Goal: Information Seeking & Learning: Learn about a topic

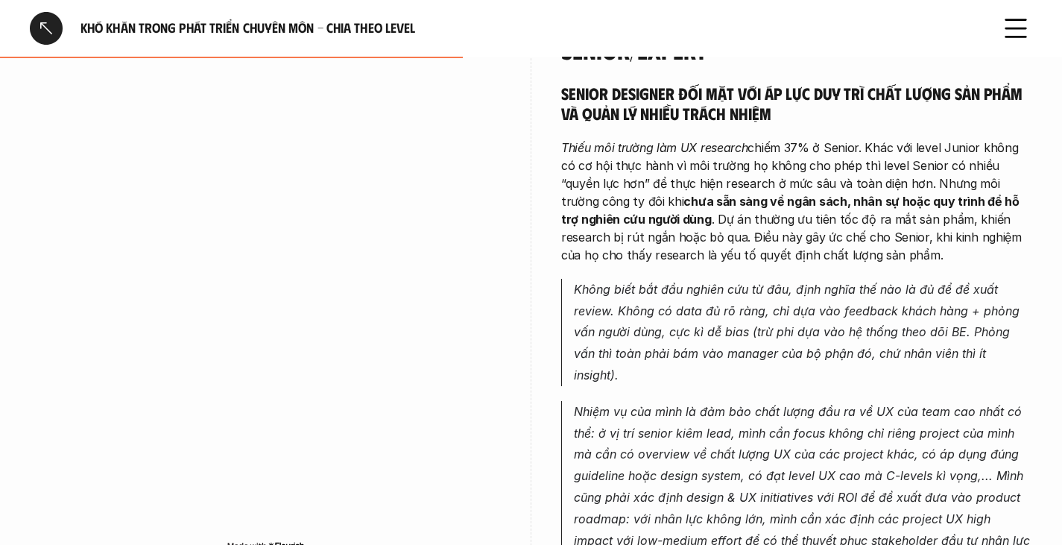
scroll to position [2957, 0]
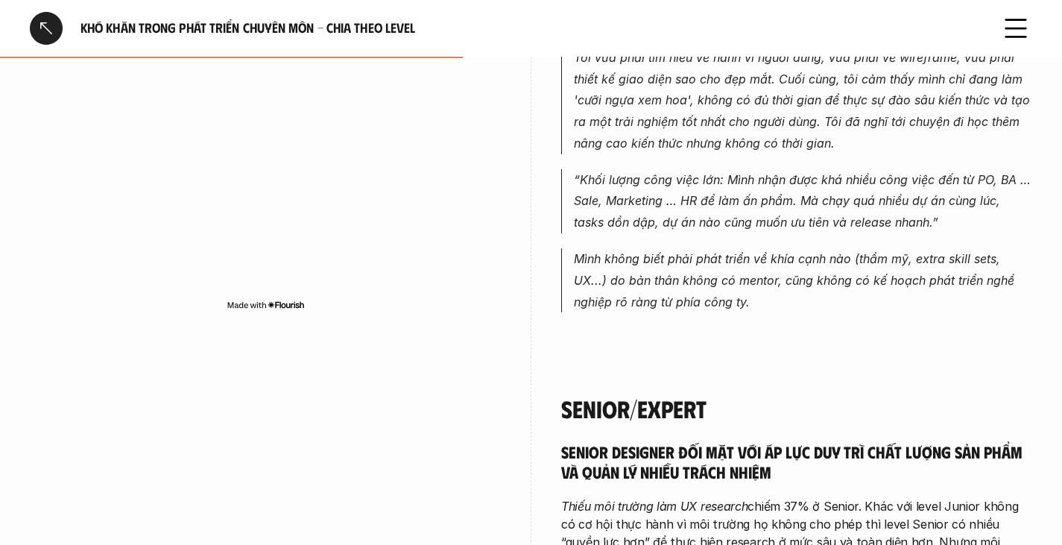
click at [42, 24] on div at bounding box center [46, 28] width 33 height 33
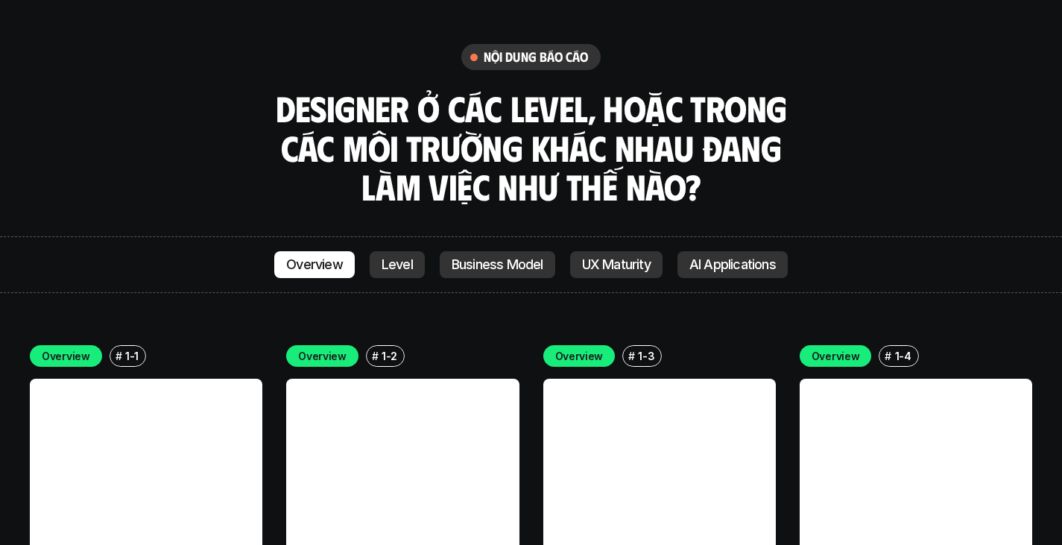
scroll to position [4209, 0]
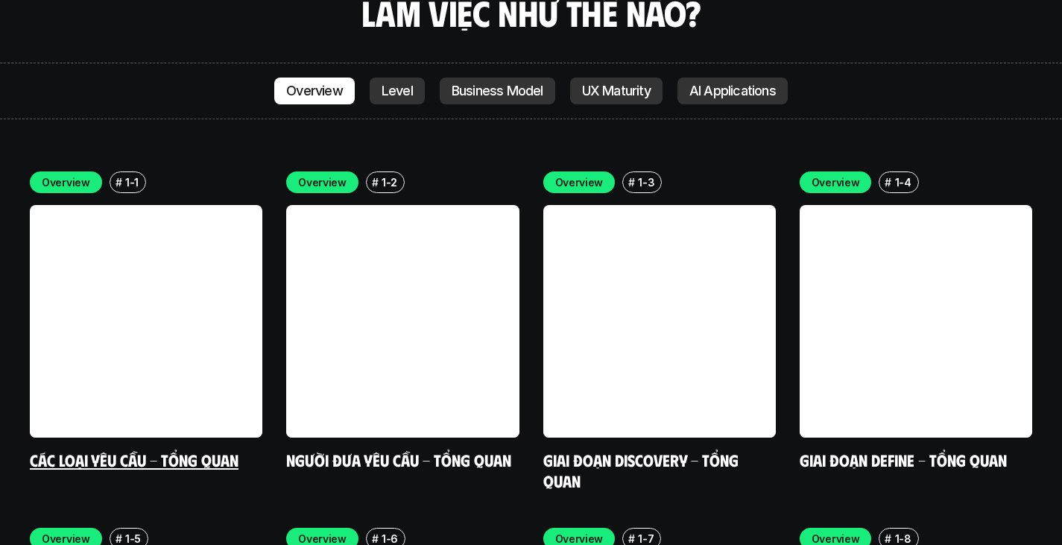
click at [195, 264] on link at bounding box center [146, 321] width 233 height 233
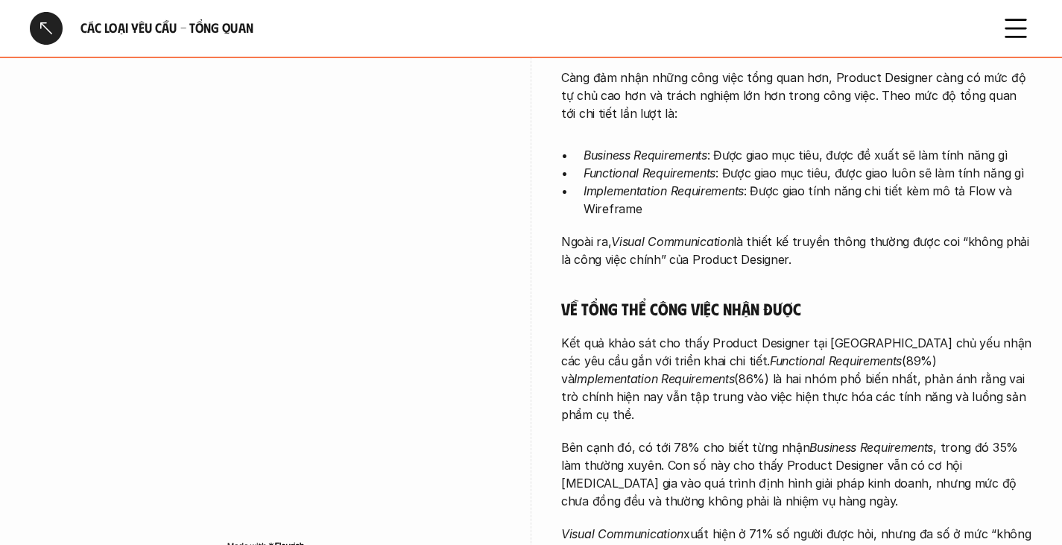
scroll to position [367, 0]
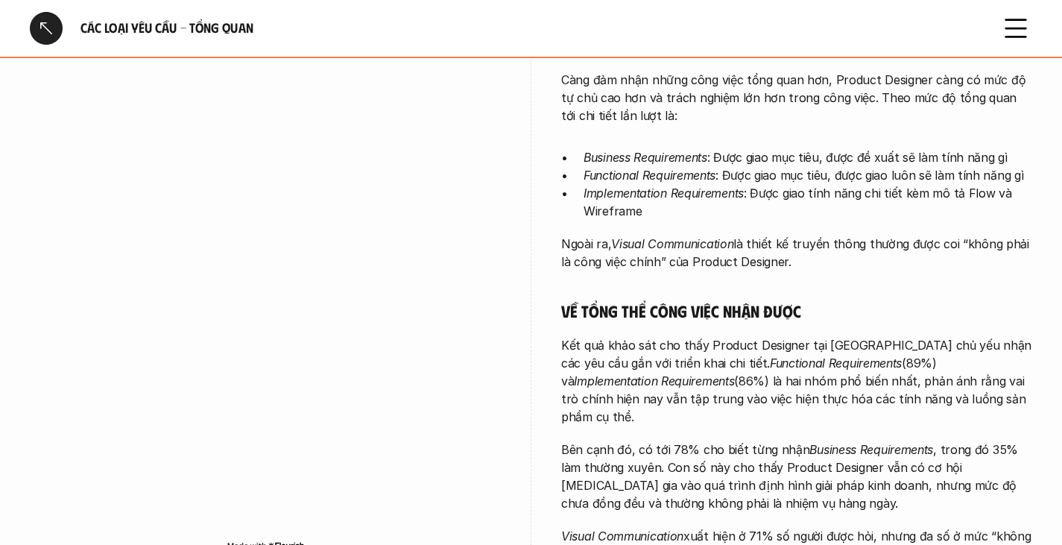
click at [36, 28] on div at bounding box center [46, 28] width 33 height 33
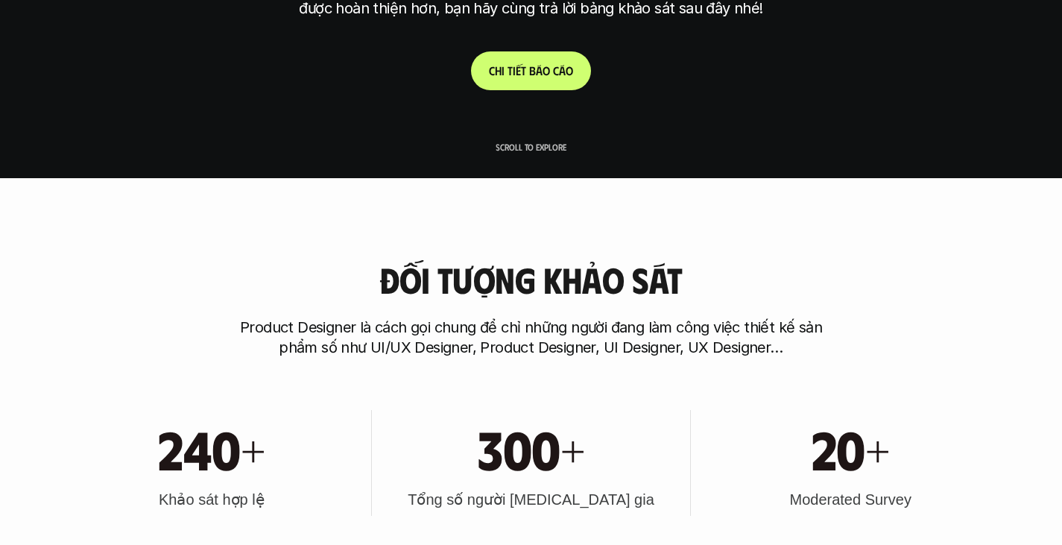
scroll to position [4209, 0]
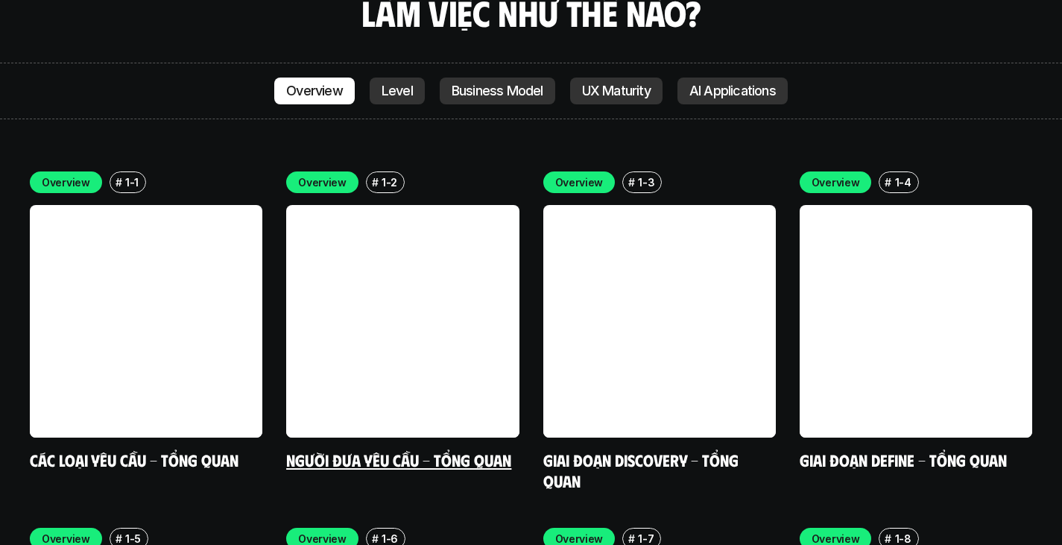
click at [438, 227] on link at bounding box center [402, 321] width 233 height 233
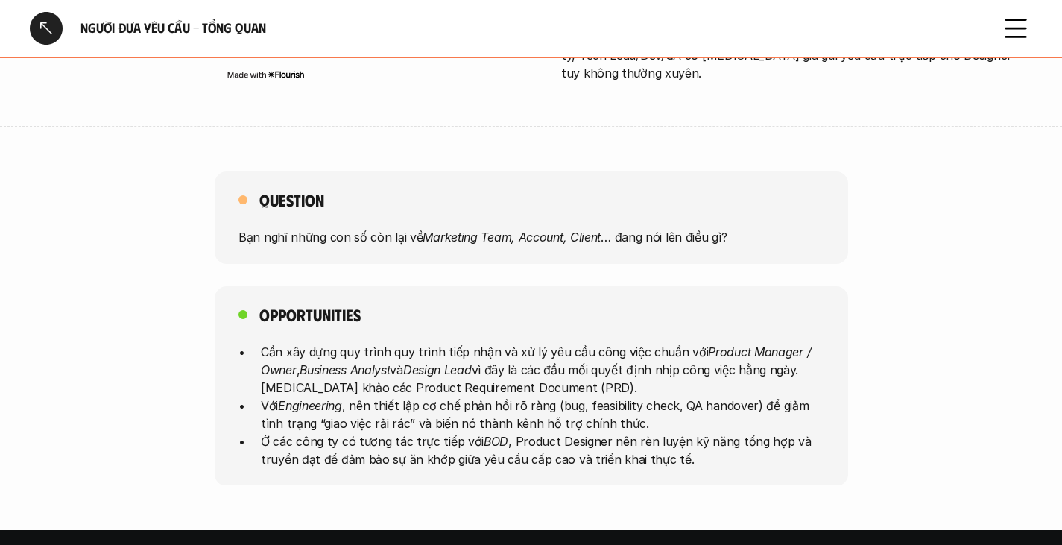
scroll to position [696, 0]
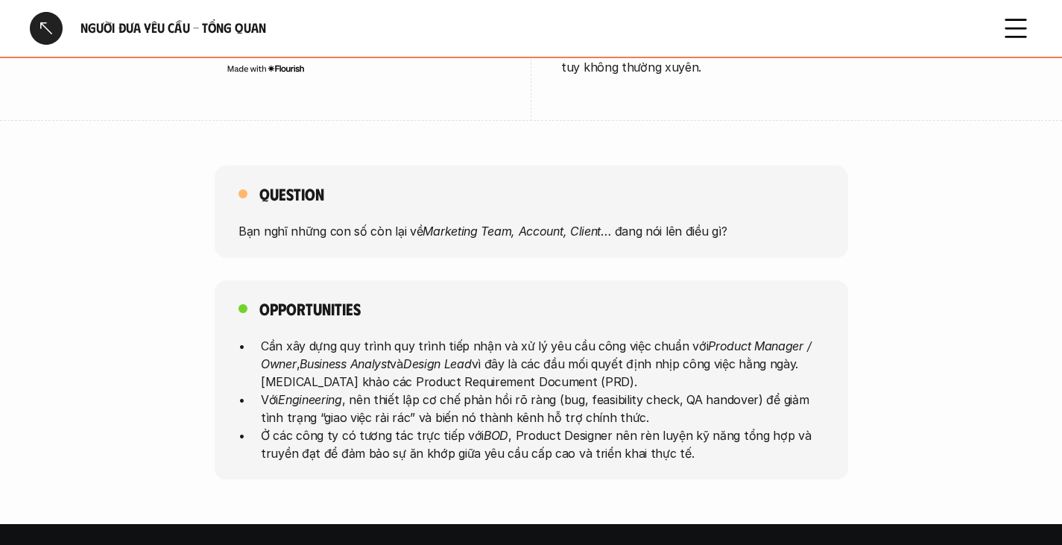
click at [382, 222] on p "Bạn nghĩ những con số còn lại về Marketing Team, Account, Client … đang nói lên…" at bounding box center [532, 231] width 586 height 18
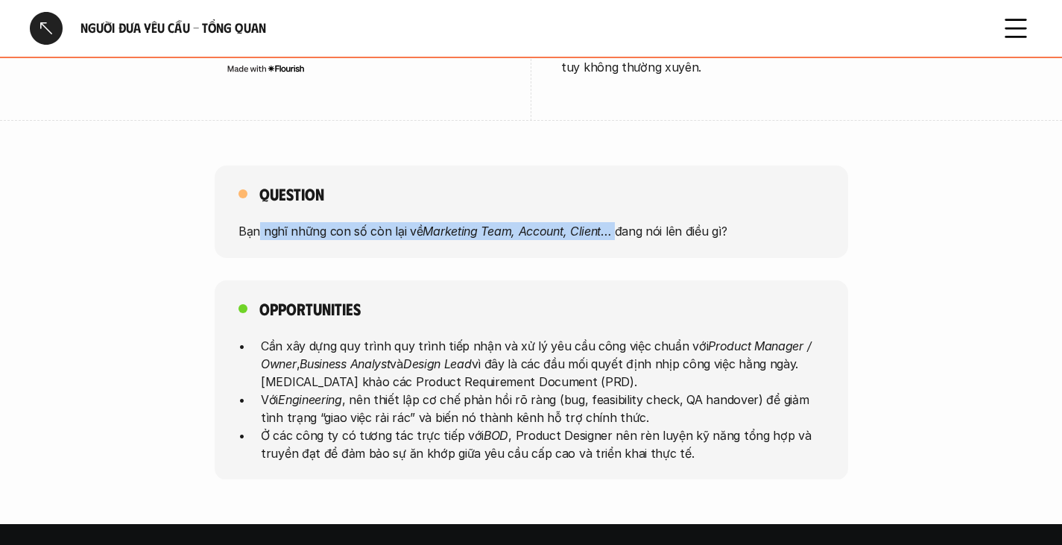
drag, startPoint x: 256, startPoint y: 209, endPoint x: 615, endPoint y: 221, distance: 358.8
click at [615, 221] on div "Question Bạn nghĩ những con số còn lại về Marketing Team, Account, Client … đan…" at bounding box center [532, 212] width 634 height 92
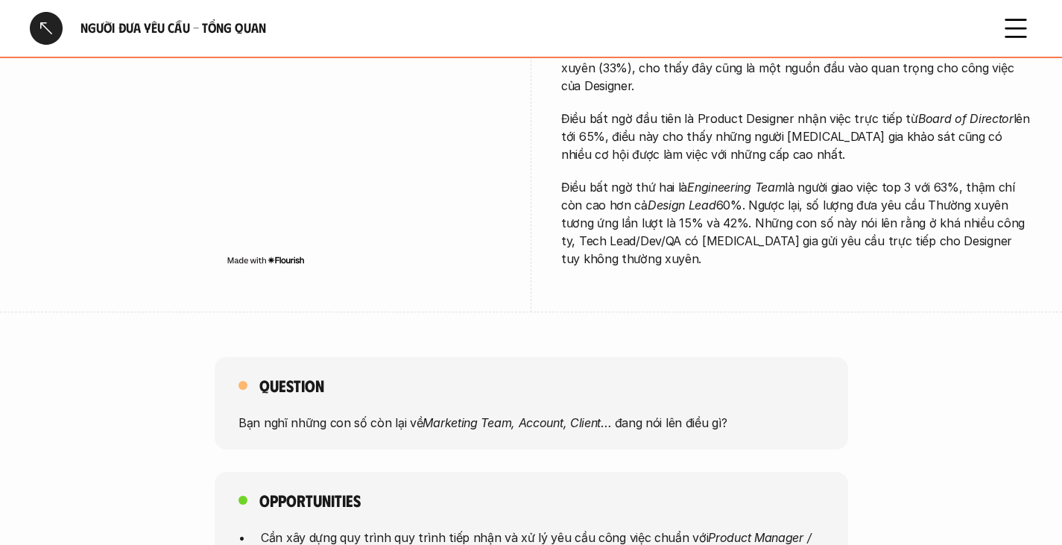
scroll to position [0, 0]
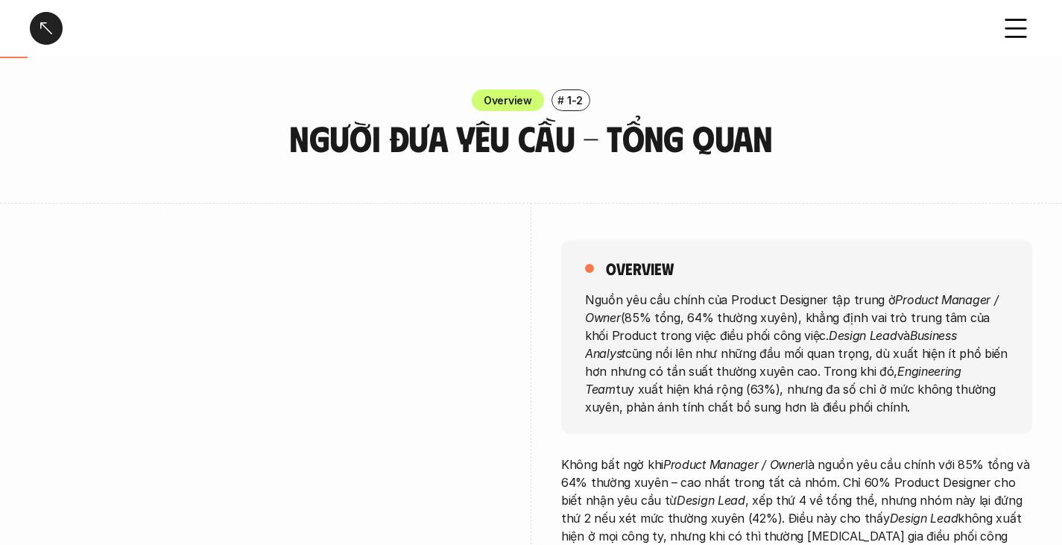
click at [53, 26] on div at bounding box center [46, 28] width 33 height 33
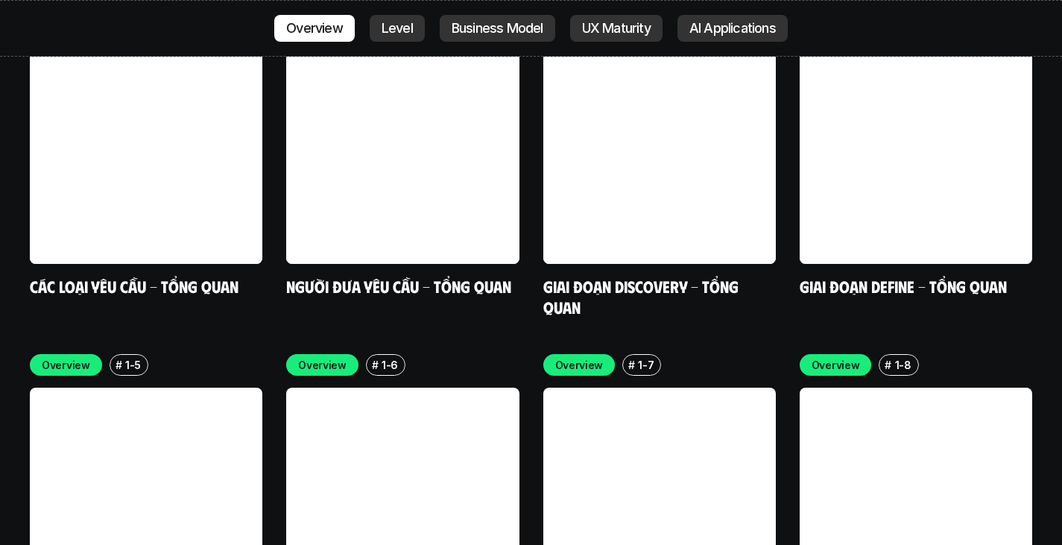
scroll to position [4496, 0]
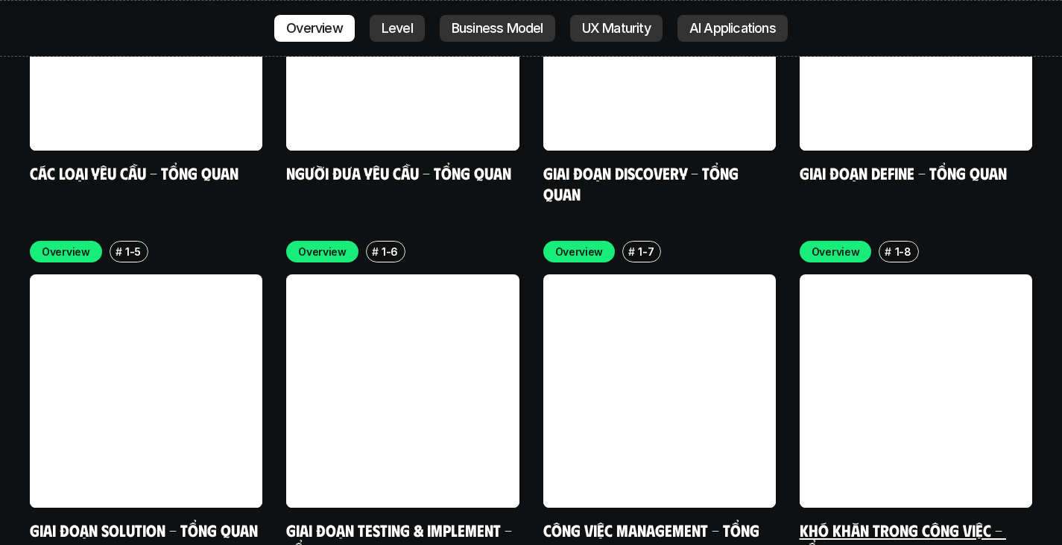
click at [946, 319] on link at bounding box center [916, 390] width 233 height 233
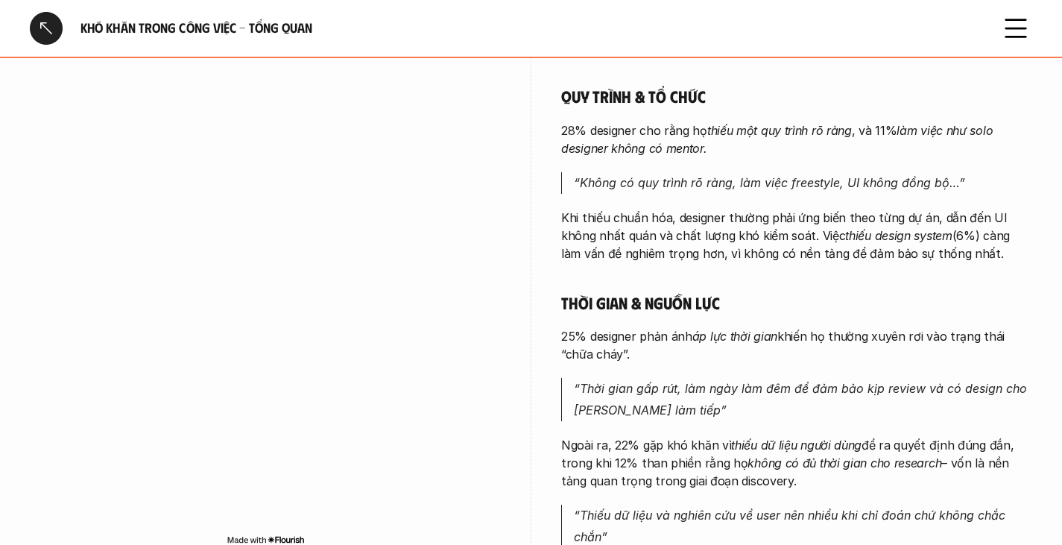
scroll to position [794, 0]
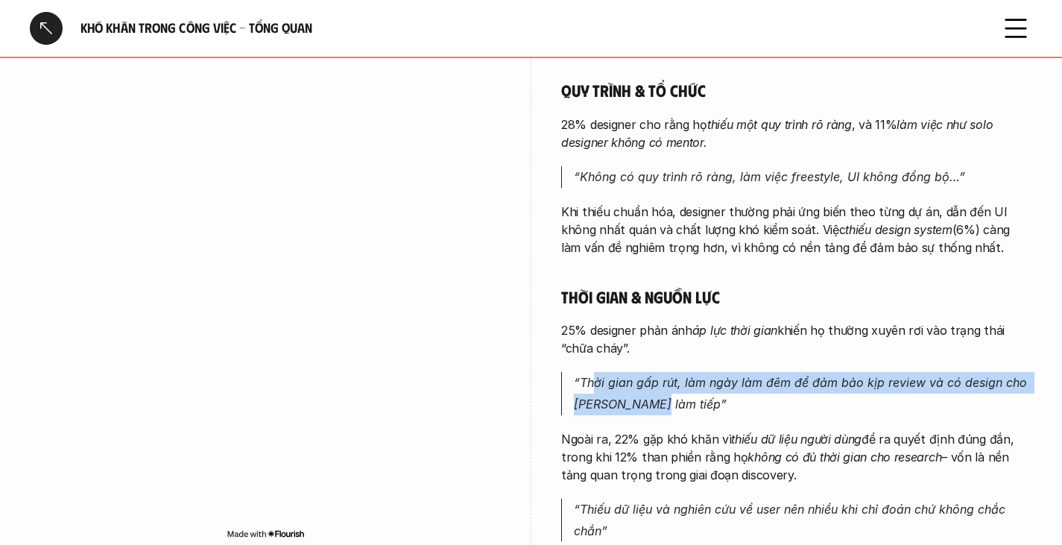
drag, startPoint x: 595, startPoint y: 363, endPoint x: 666, endPoint y: 389, distance: 76.2
click at [666, 389] on p "“Thời gian gấp rút, làm ngày làm đêm để đảm bảo kịp review và có design cho [PE…" at bounding box center [803, 393] width 458 height 43
click at [847, 375] on p "“Thời gian gấp rút, làm ngày làm đêm để đảm bảo kịp review và có design cho [PE…" at bounding box center [803, 393] width 458 height 43
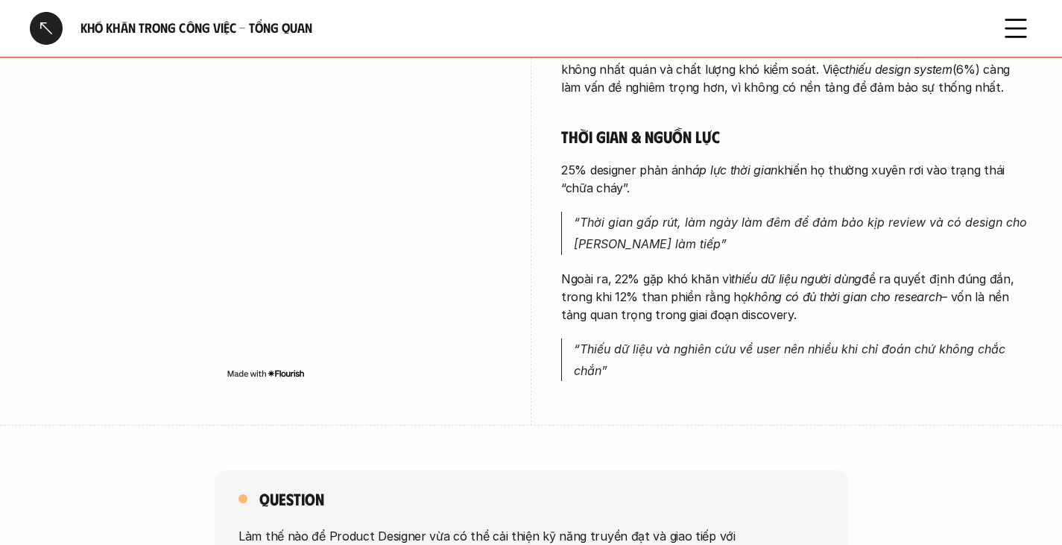
scroll to position [963, 0]
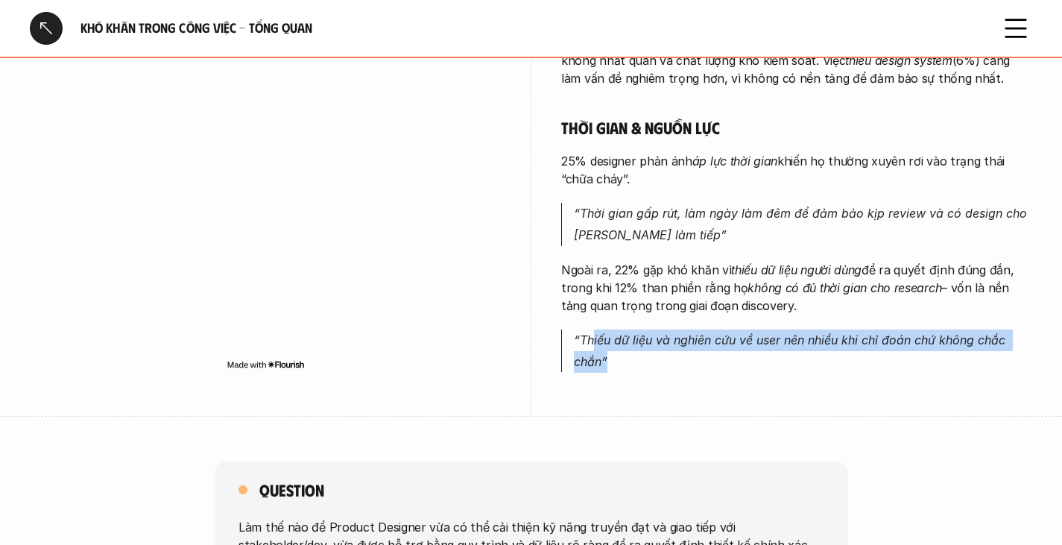
drag, startPoint x: 591, startPoint y: 313, endPoint x: 693, endPoint y: 343, distance: 105.7
click at [693, 343] on p "“Thiếu dữ liệu và nghiên cứu về user nên nhiều khi chỉ đoán chứ không chắc chắn”" at bounding box center [803, 351] width 458 height 43
click at [646, 332] on em "“Thiếu dữ liệu và nghiên cứu về user nên nhiều khi chỉ đoán chứ không chắc chắn”" at bounding box center [791, 350] width 435 height 37
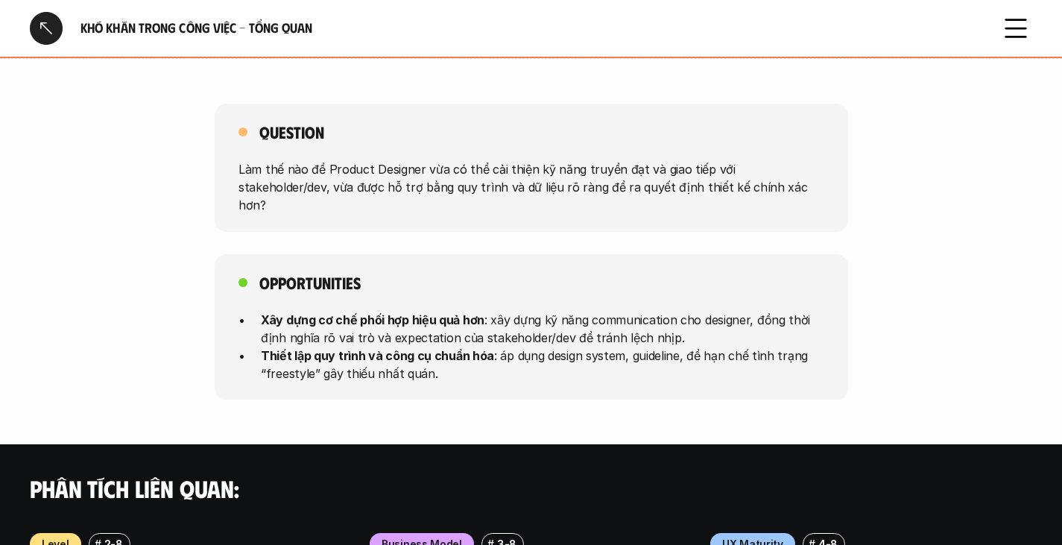
scroll to position [1322, 0]
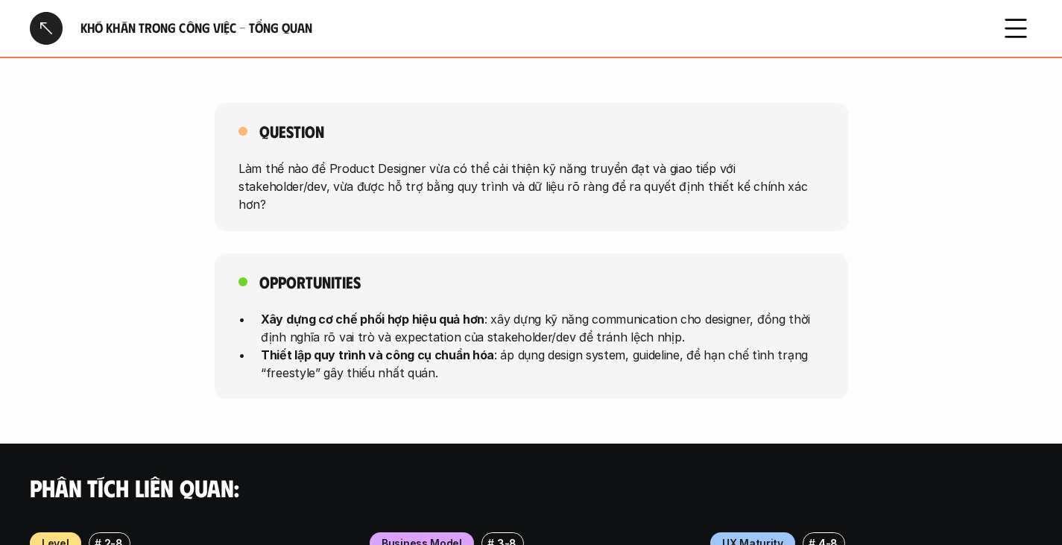
drag, startPoint x: 546, startPoint y: 255, endPoint x: 350, endPoint y: 263, distance: 196.2
click at [350, 263] on div "Opportunities Xây dựng cơ chế phối hợp hiệu quả hơn : xây dựng kỹ năng communic…" at bounding box center [532, 326] width 634 height 146
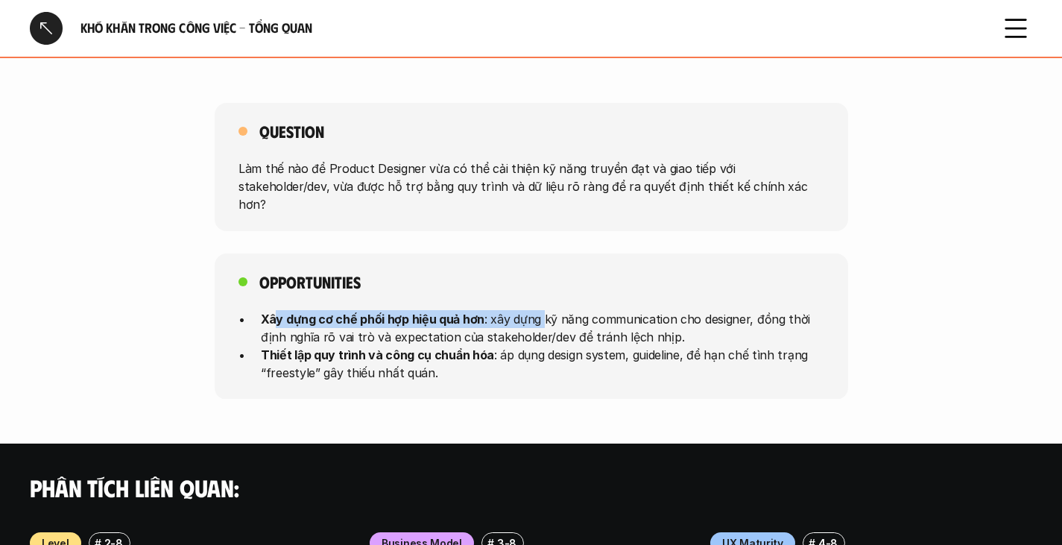
drag, startPoint x: 272, startPoint y: 277, endPoint x: 540, endPoint y: 287, distance: 268.6
click at [540, 309] on p "Xây dựng cơ chế phối hợp hiệu quả hơn : xây dựng kỹ năng communication cho desi…" at bounding box center [543, 327] width 564 height 36
click at [502, 309] on p "Xây dựng cơ chế phối hợp hiệu quả hơn : xây dựng kỹ năng communication cho desi…" at bounding box center [543, 327] width 564 height 36
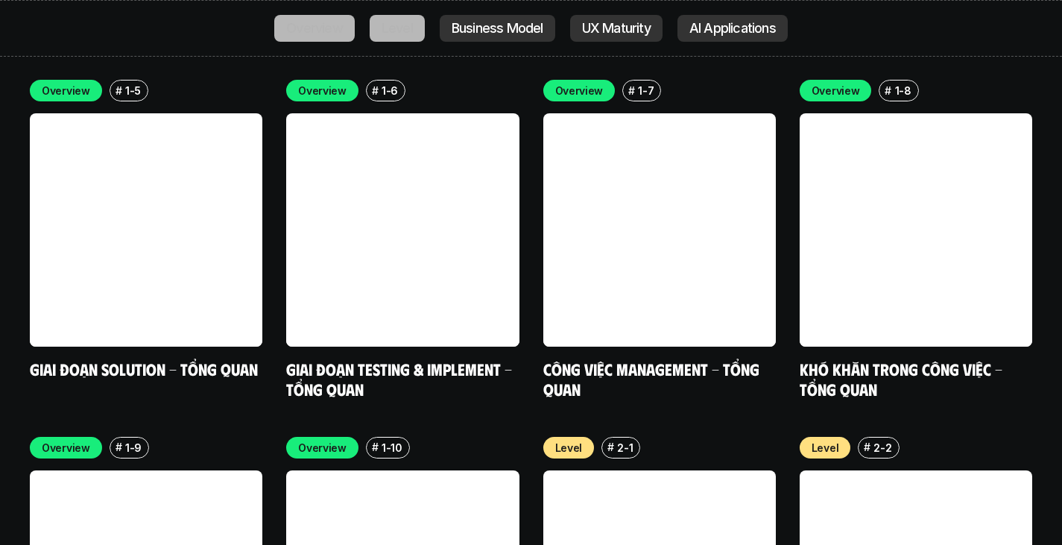
scroll to position [4835, 0]
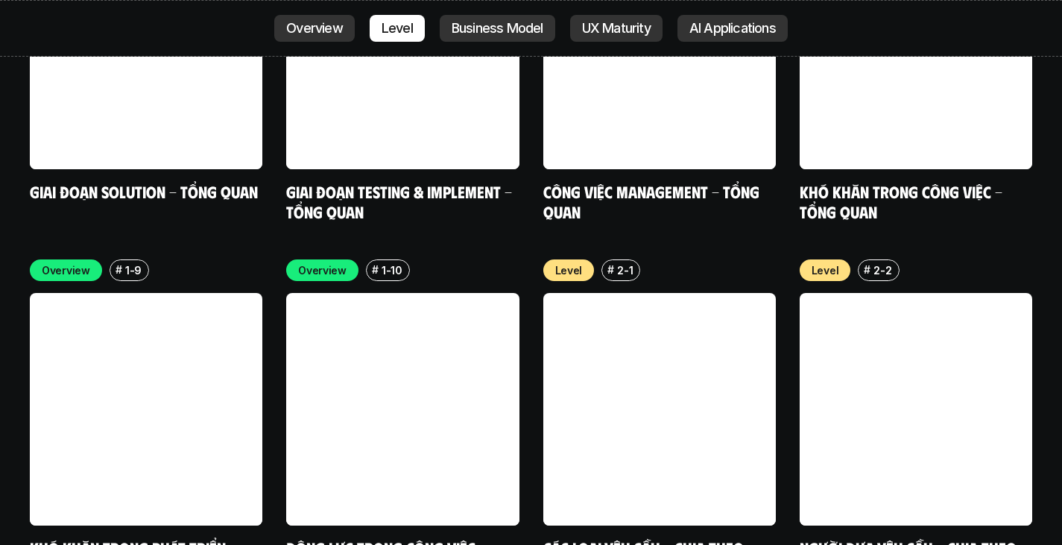
click at [85, 359] on link at bounding box center [146, 409] width 233 height 233
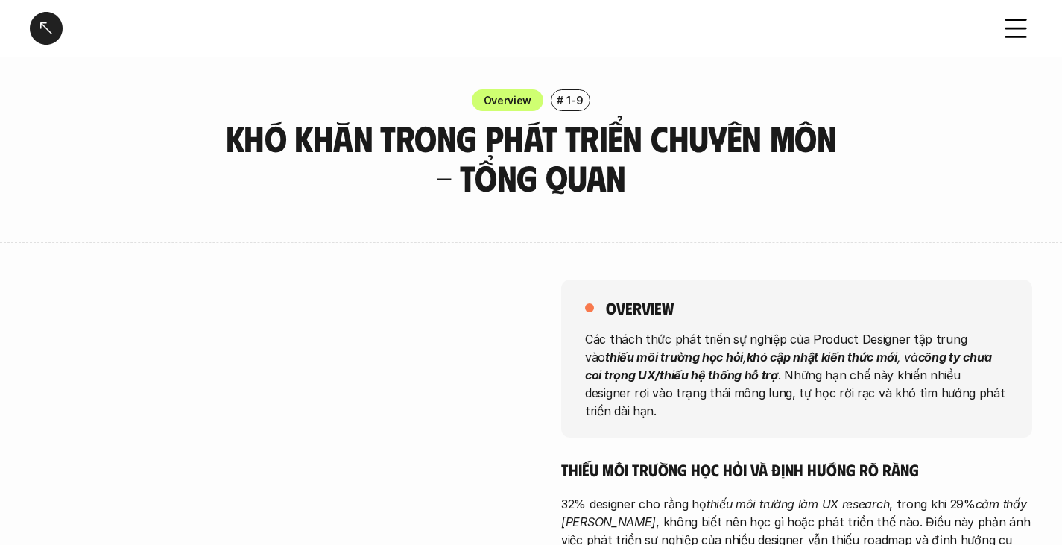
scroll to position [174, 0]
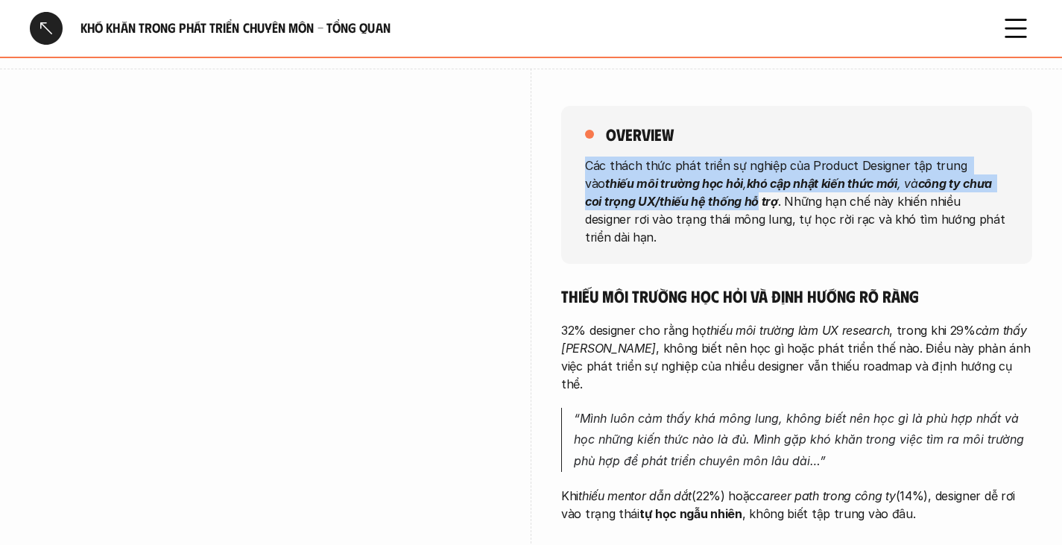
drag, startPoint x: 586, startPoint y: 168, endPoint x: 703, endPoint y: 202, distance: 121.8
click at [703, 202] on p "Các thách thức phát triển sự nghiệp của Product Designer tập trung vào thiếu mô…" at bounding box center [796, 200] width 423 height 89
click at [703, 202] on strong "công ty chưa coi trọng UX/thiếu hệ thống hỗ trợ" at bounding box center [790, 191] width 410 height 33
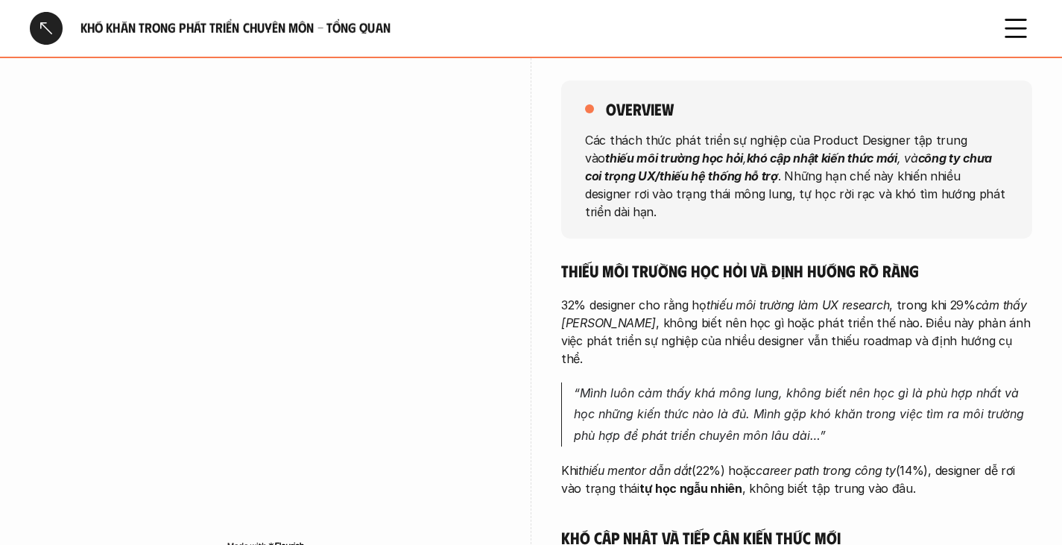
scroll to position [201, 0]
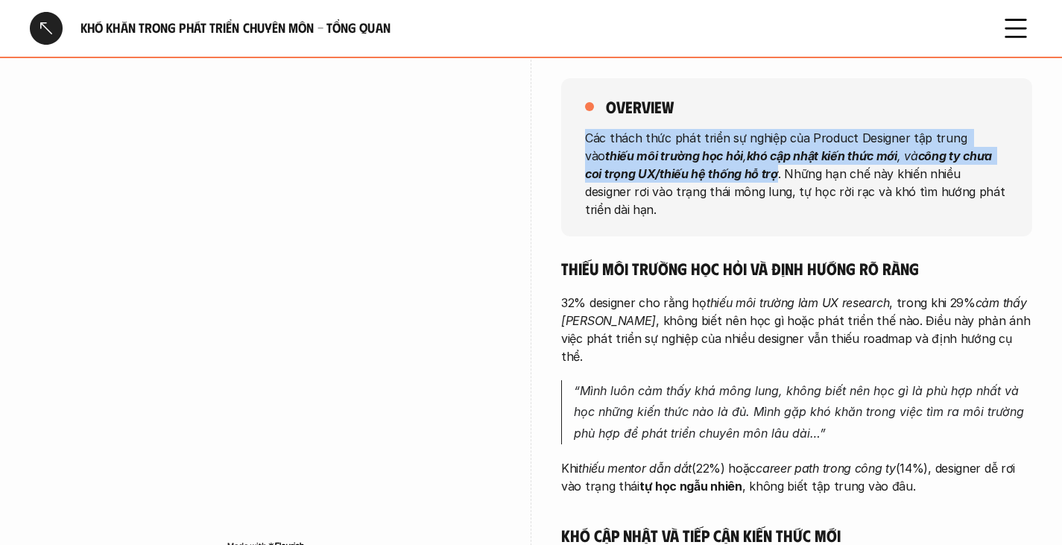
drag, startPoint x: 584, startPoint y: 132, endPoint x: 721, endPoint y: 164, distance: 140.1
click at [721, 164] on div "overview Các thách thức phát triển sự nghiệp của Product Designer tập trung vào…" at bounding box center [796, 157] width 471 height 158
click at [721, 164] on p "Các thách thức phát triển sự nghiệp của Product Designer tập trung vào thiếu mô…" at bounding box center [796, 172] width 423 height 89
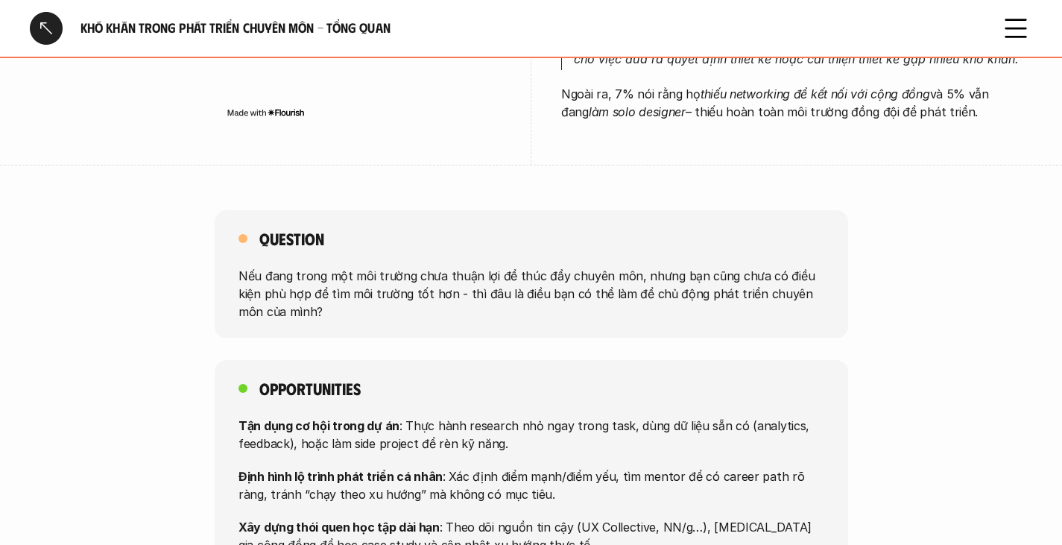
scroll to position [984, 0]
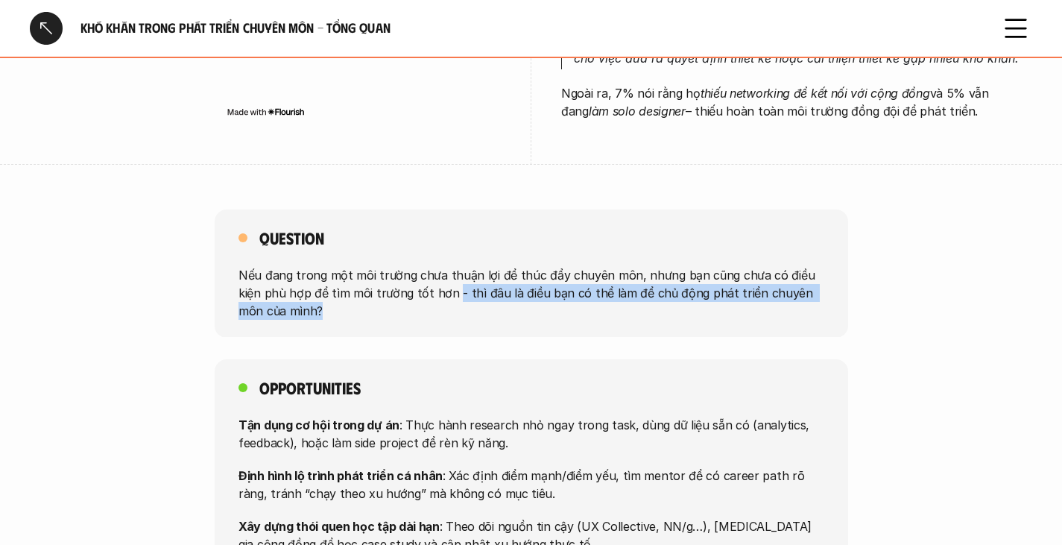
drag, startPoint x: 426, startPoint y: 257, endPoint x: 502, endPoint y: 283, distance: 80.2
click at [502, 283] on p "Nếu đang trong một môi trường chưa thuận lợi để thúc đẩy chuyên môn, nhưng bạn …" at bounding box center [532, 292] width 586 height 54
click at [468, 265] on p "Nếu đang trong một môi trường chưa thuận lợi để thúc đẩy chuyên môn, nhưng bạn …" at bounding box center [532, 292] width 586 height 54
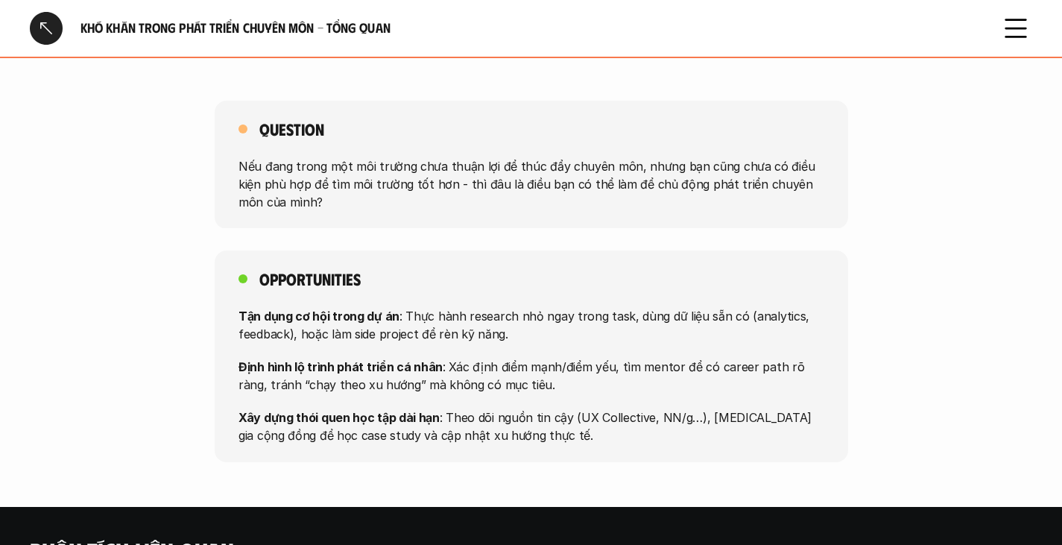
scroll to position [1094, 0]
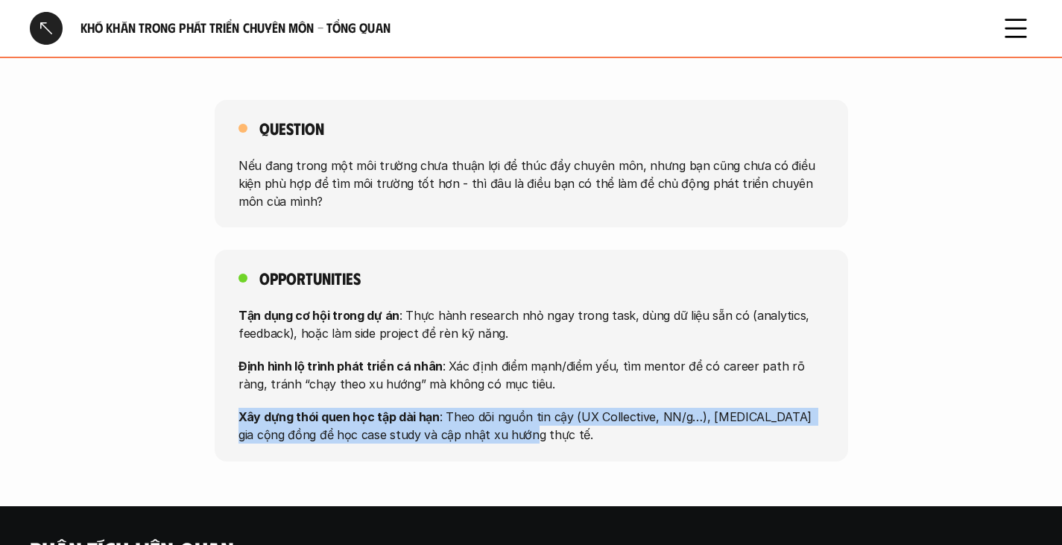
drag, startPoint x: 230, startPoint y: 375, endPoint x: 631, endPoint y: 400, distance: 402.6
click at [631, 400] on div "Opportunities Tận dụng cơ hội trong dự án : Thực hành research nhỏ ngay trong t…" at bounding box center [532, 356] width 634 height 212
click at [495, 408] on p "Xây dựng thói quen học tập dài hạn : Theo dõi nguồn tin cậy (UX Collective, NN/…" at bounding box center [532, 426] width 586 height 36
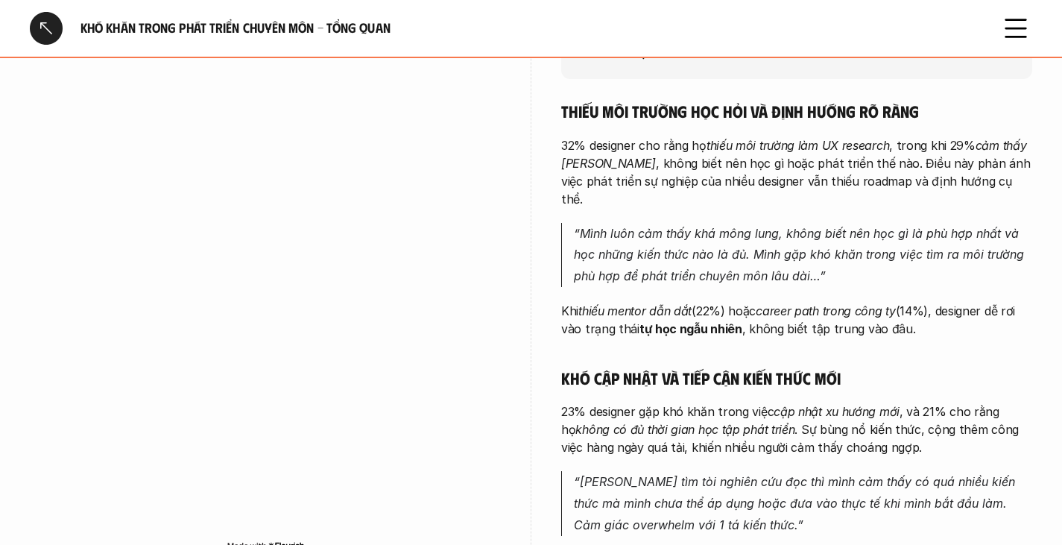
scroll to position [0, 0]
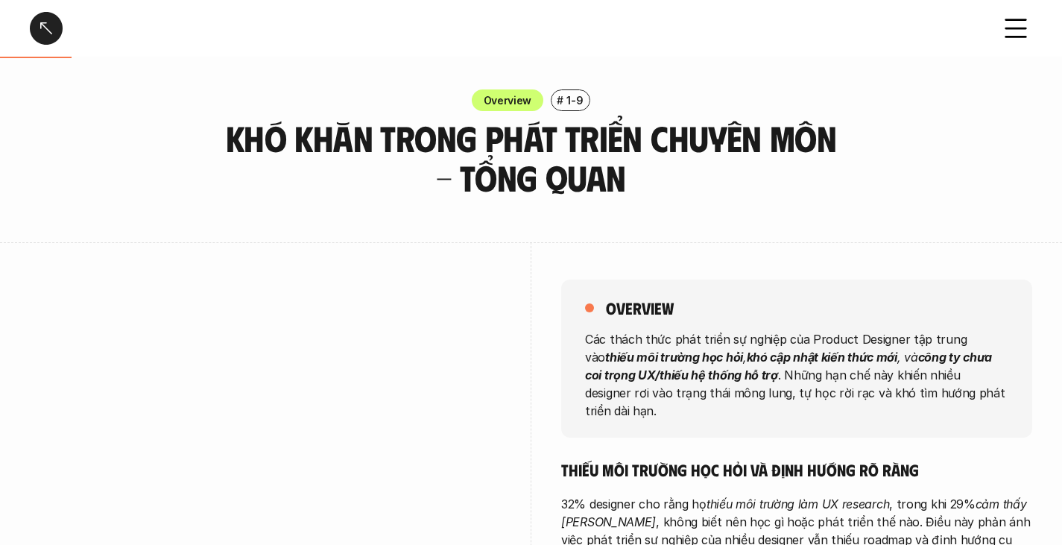
click at [51, 31] on div at bounding box center [46, 28] width 33 height 33
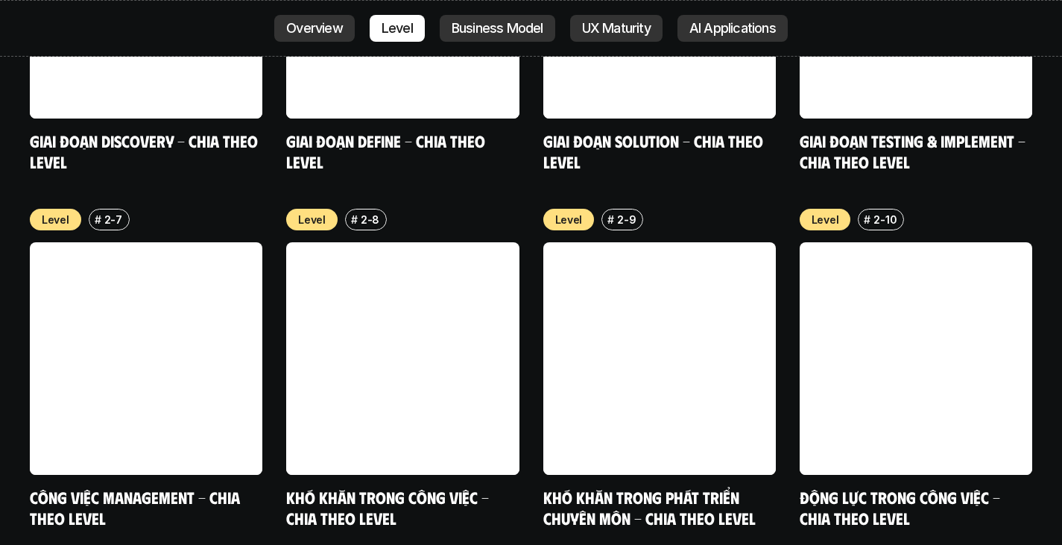
scroll to position [5600, 0]
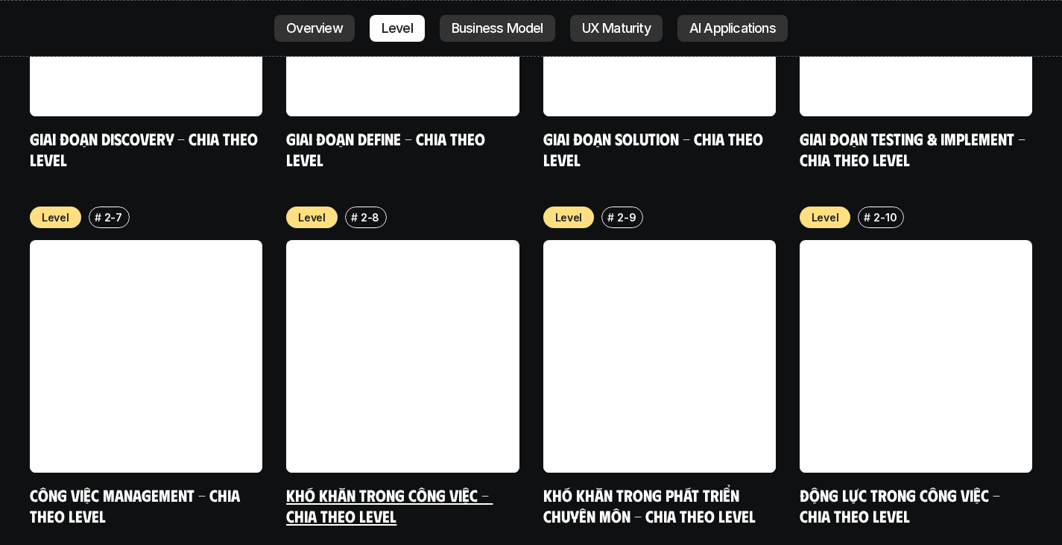
click at [438, 351] on link at bounding box center [402, 356] width 233 height 233
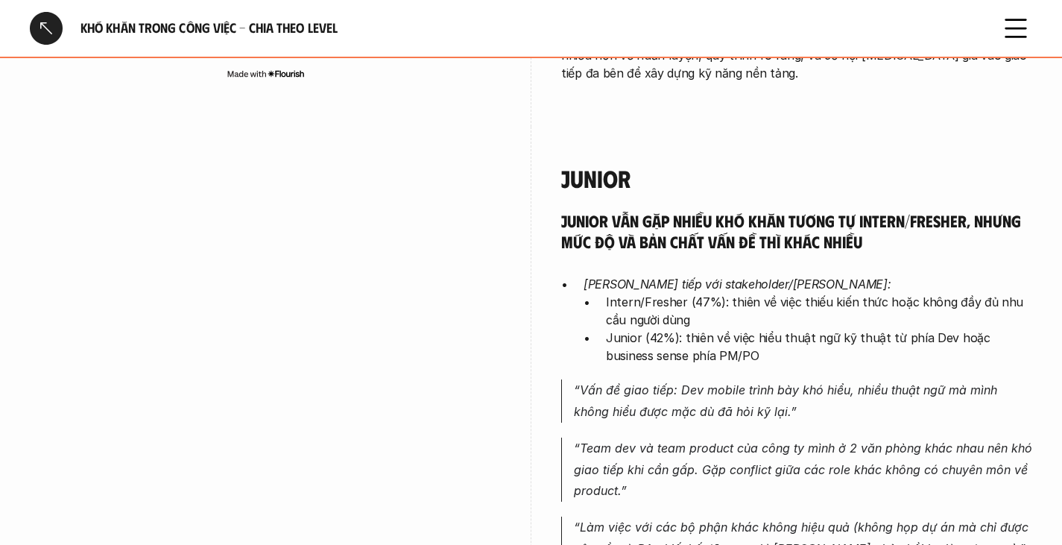
scroll to position [1914, 0]
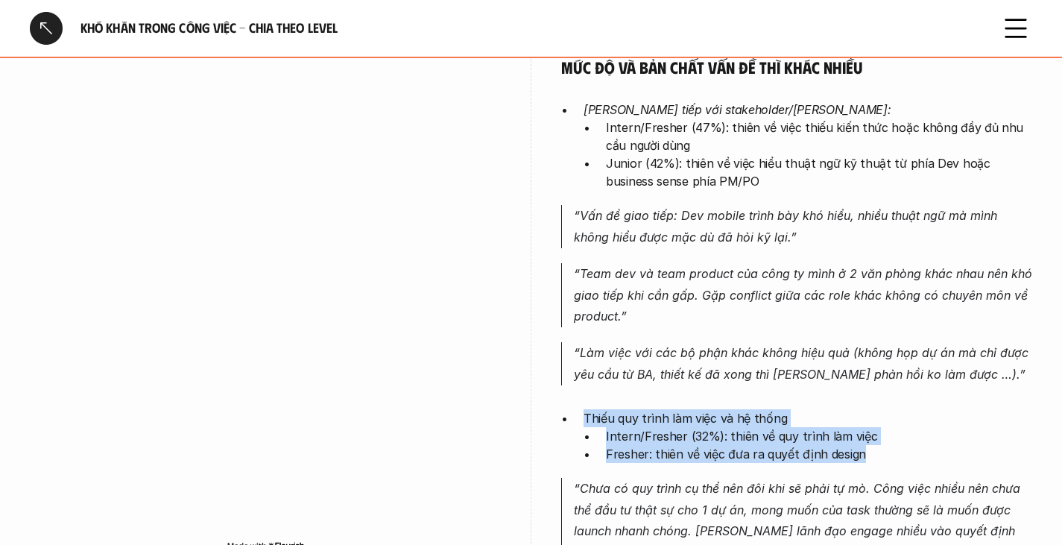
drag, startPoint x: 578, startPoint y: 366, endPoint x: 902, endPoint y: 409, distance: 327.1
click at [902, 409] on div "[PERSON_NAME] vẫn gặp nhiều khó khăn tương tự Intern/Fresher, nhưng mức độ và b…" at bounding box center [796, 431] width 471 height 791
click at [729, 445] on p "Fresher: thiên về việc đưa ra quyết định design" at bounding box center [819, 454] width 426 height 18
drag, startPoint x: 584, startPoint y: 376, endPoint x: 892, endPoint y: 412, distance: 309.9
click at [892, 412] on li "Thiếu quy trình làm việc và hệ thống Intern/Fresher (32%): thiên về quy trình l…" at bounding box center [808, 436] width 449 height 54
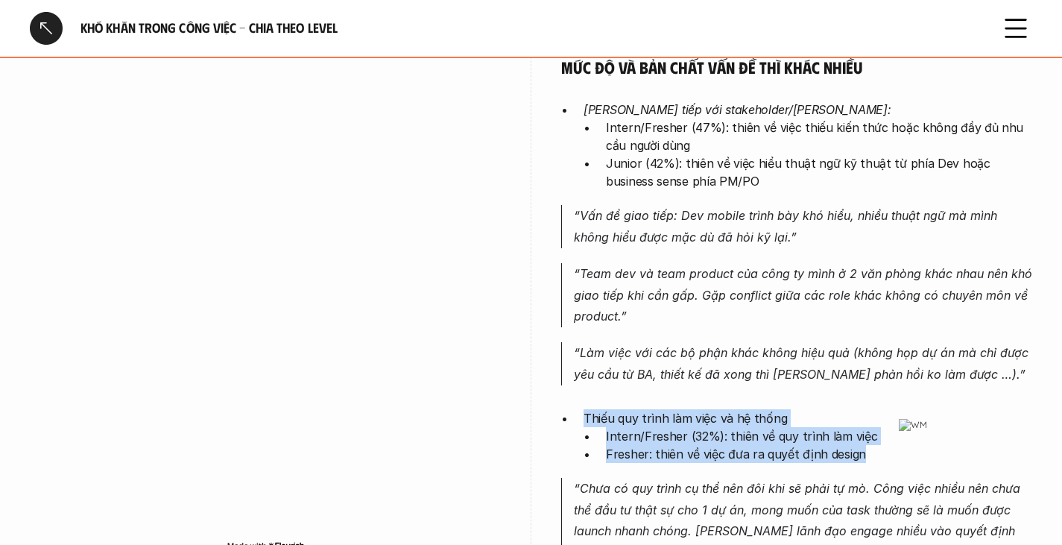
click at [678, 427] on p "Intern/Fresher (32%): thiên về quy trình làm việc" at bounding box center [819, 436] width 426 height 18
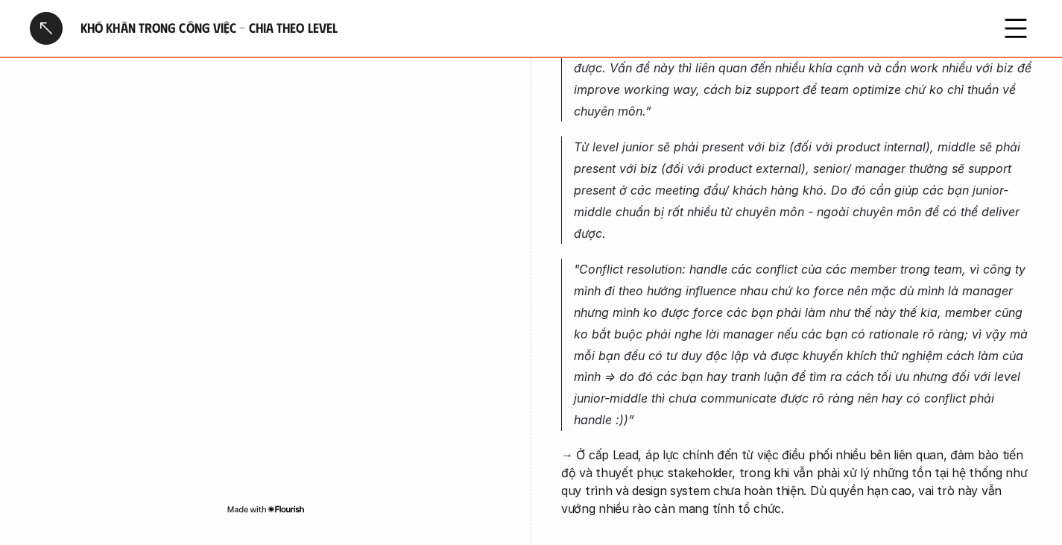
scroll to position [5045, 0]
